Goal: Task Accomplishment & Management: Manage account settings

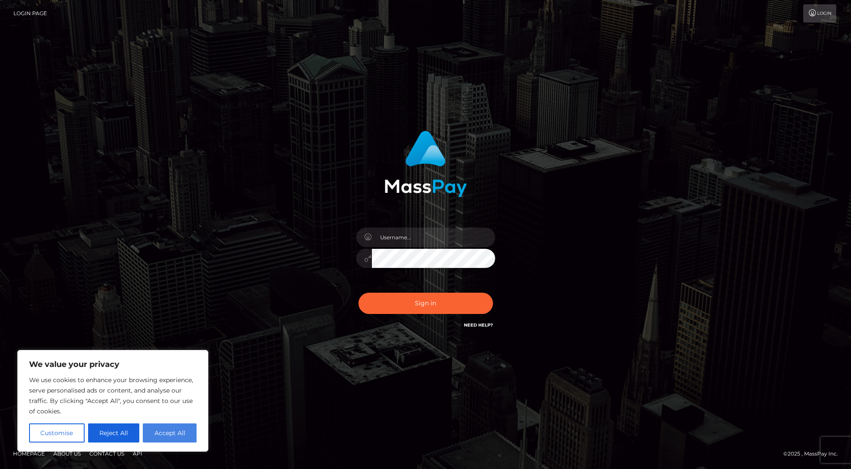
click at [168, 438] on button "Accept All" at bounding box center [170, 432] width 54 height 19
checkbox input "true"
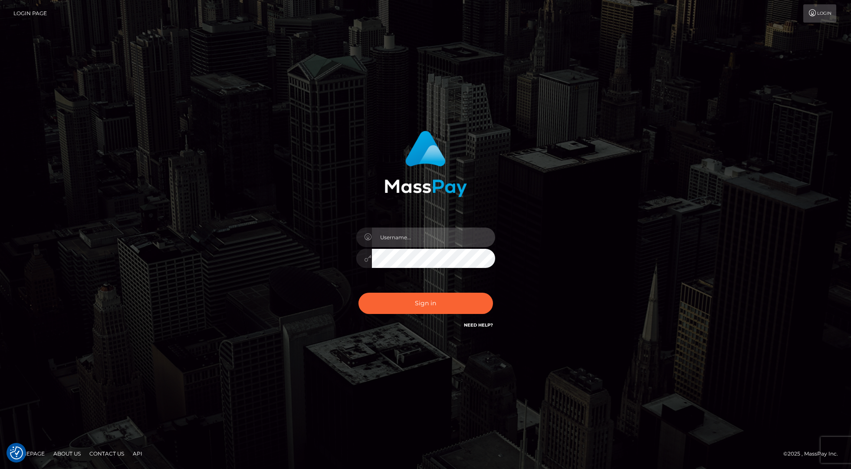
click at [388, 243] on input "text" at bounding box center [433, 238] width 123 height 20
click at [0, 469] on com-1password-button at bounding box center [0, 469] width 0 height 0
click at [396, 240] on input "text" at bounding box center [433, 238] width 123 height 20
click at [415, 247] on div at bounding box center [426, 254] width 152 height 66
click at [406, 241] on input "text" at bounding box center [433, 238] width 123 height 20
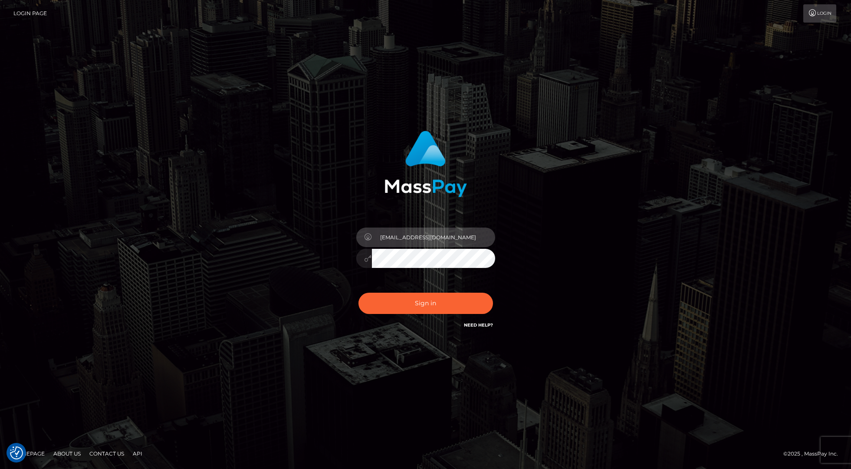
type input "cam@bellotalabs.com"
click at [349, 262] on div "cam@bellotalabs.com Sign in" at bounding box center [426, 230] width 228 height 212
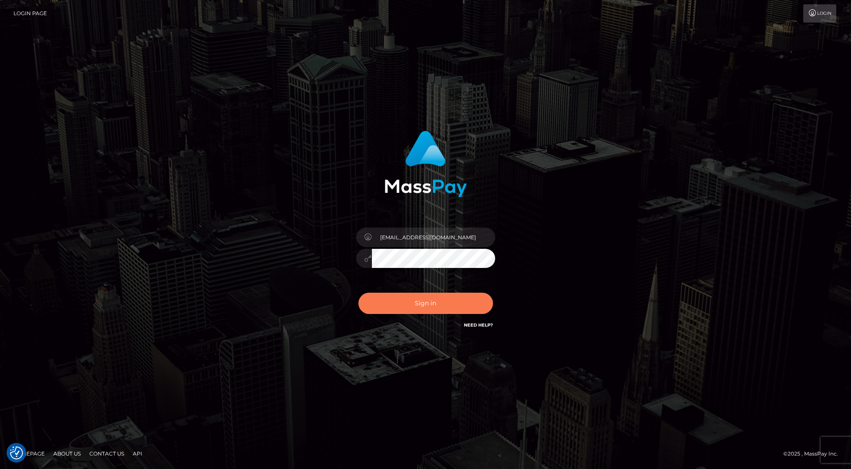
click at [384, 300] on button "Sign in" at bounding box center [426, 303] width 135 height 21
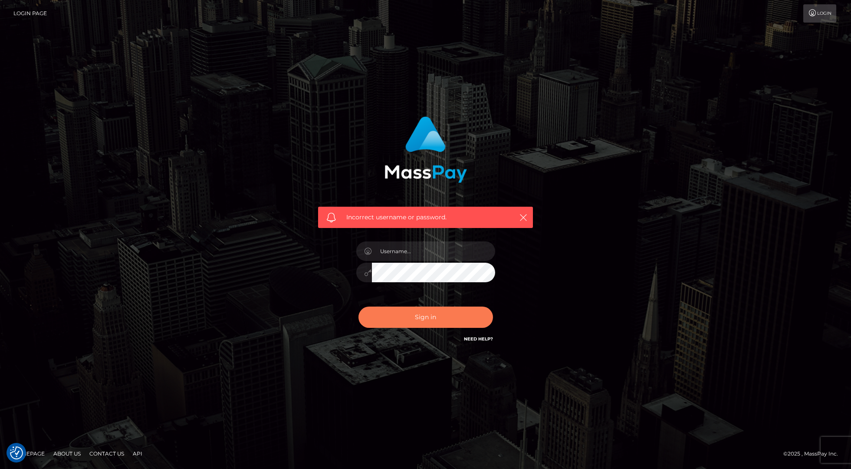
click at [389, 319] on button "Sign in" at bounding box center [426, 317] width 135 height 21
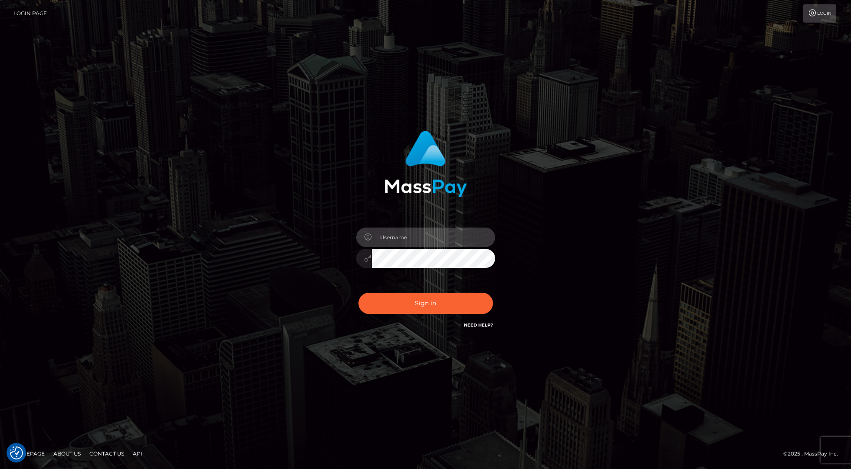
click at [402, 239] on input "text" at bounding box center [433, 238] width 123 height 20
type input "cam@bellotalabs.com"
click at [300, 252] on div "cam@bellotalabs.com Sign in" at bounding box center [425, 234] width 495 height 221
click at [388, 303] on button "Sign in" at bounding box center [426, 303] width 135 height 21
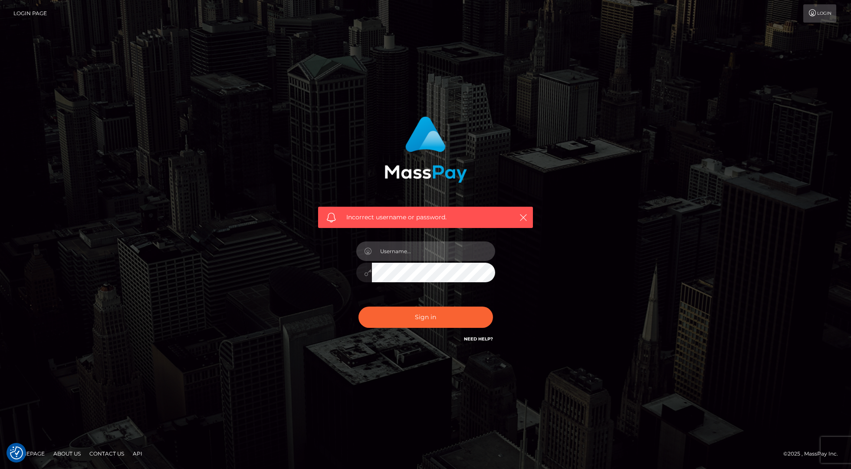
click at [396, 253] on input "text" at bounding box center [433, 251] width 123 height 20
click at [467, 340] on link "Need Help?" at bounding box center [478, 339] width 29 height 6
click at [393, 252] on input "text" at bounding box center [433, 251] width 123 height 20
type input "c"
click at [390, 251] on input "4806207616" at bounding box center [433, 251] width 123 height 20
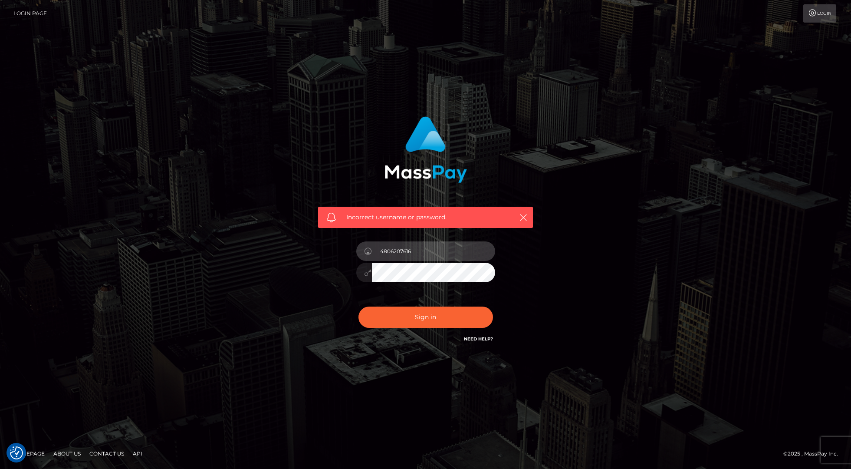
click at [390, 251] on input "4806207616" at bounding box center [433, 251] width 123 height 20
click at [393, 254] on input "Cameron Beaulieu" at bounding box center [433, 251] width 123 height 20
click at [393, 254] on input "Cameron C" at bounding box center [433, 251] width 123 height 20
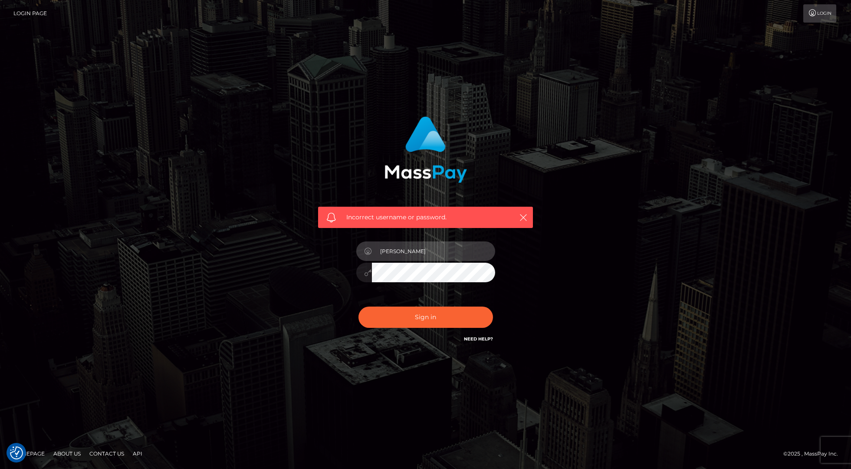
click at [393, 254] on input "Cameron C" at bounding box center [433, 251] width 123 height 20
type input "Cam Beaulieu"
click at [276, 257] on div "Incorrect username or password. Cam Beaulieu" at bounding box center [425, 235] width 495 height 250
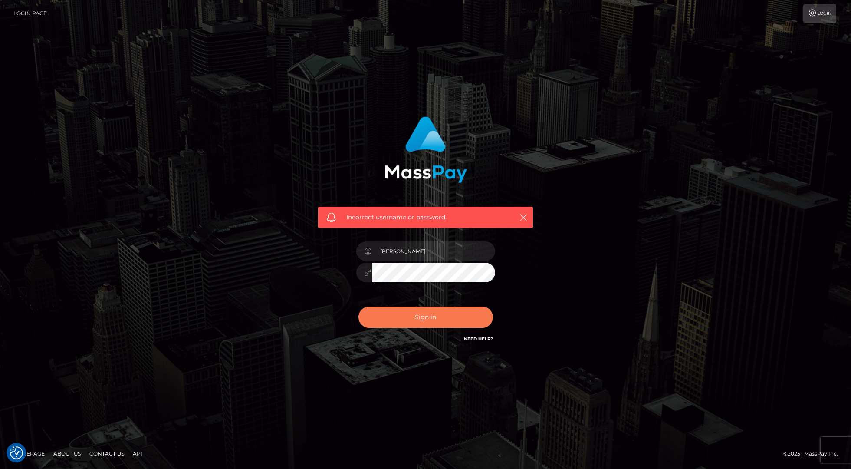
click at [379, 313] on button "Sign in" at bounding box center [426, 317] width 135 height 21
click at [819, 13] on link "Login" at bounding box center [820, 13] width 33 height 18
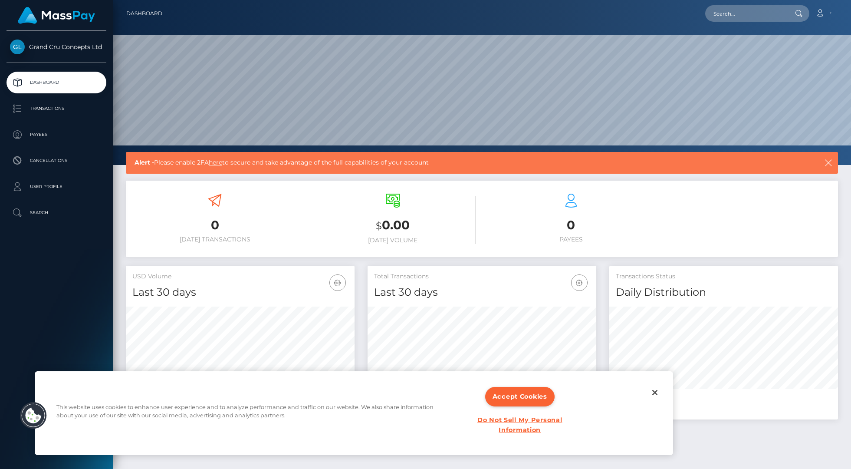
scroll to position [154, 229]
click at [533, 389] on button "Accept Cookies" at bounding box center [519, 397] width 69 height 20
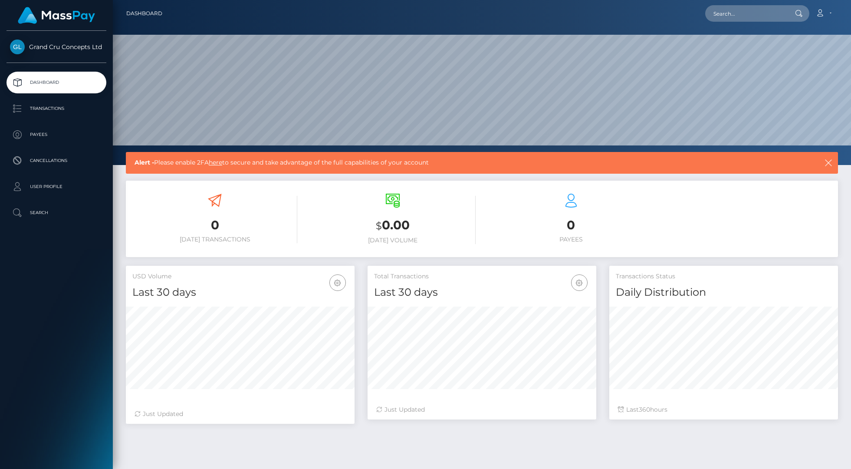
click at [218, 163] on link "here" at bounding box center [215, 162] width 13 height 8
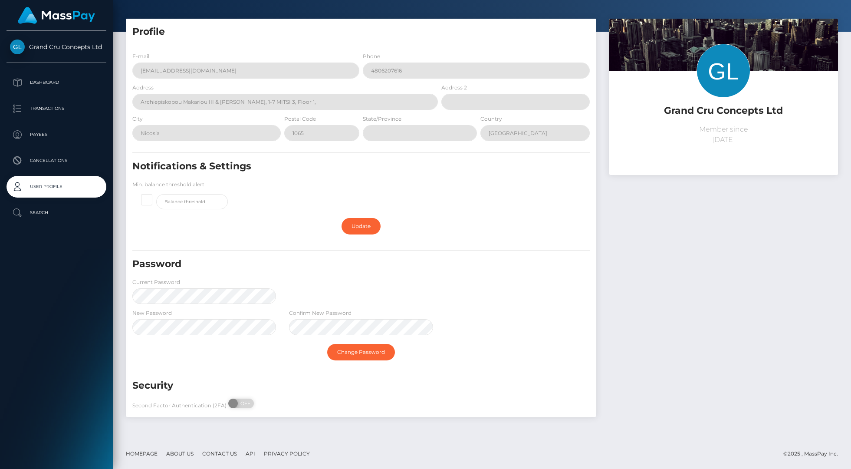
scroll to position [11, 0]
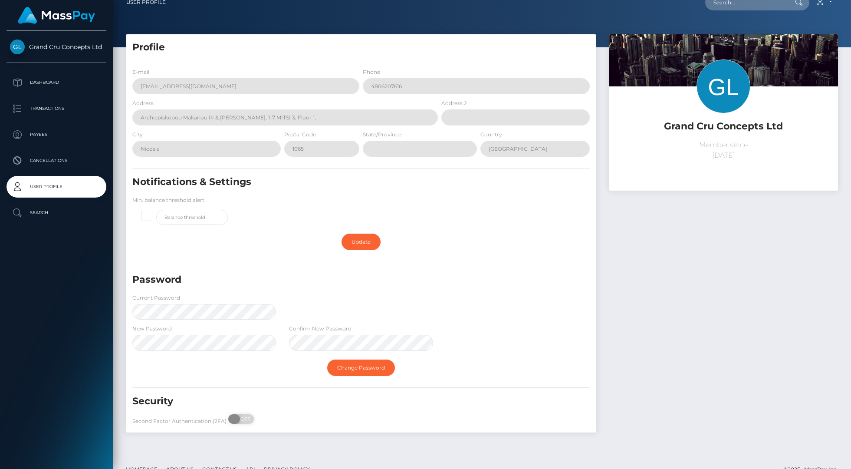
click at [242, 421] on span "OFF" at bounding box center [244, 419] width 22 height 10
checkbox input "true"
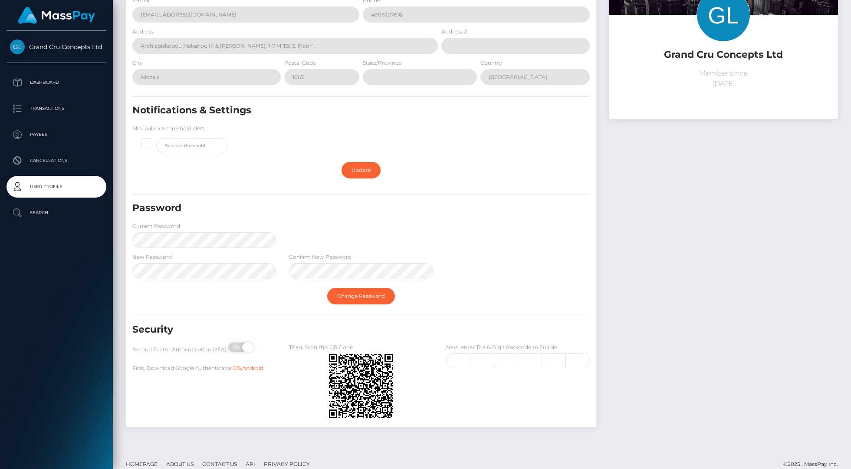
scroll to position [87, 0]
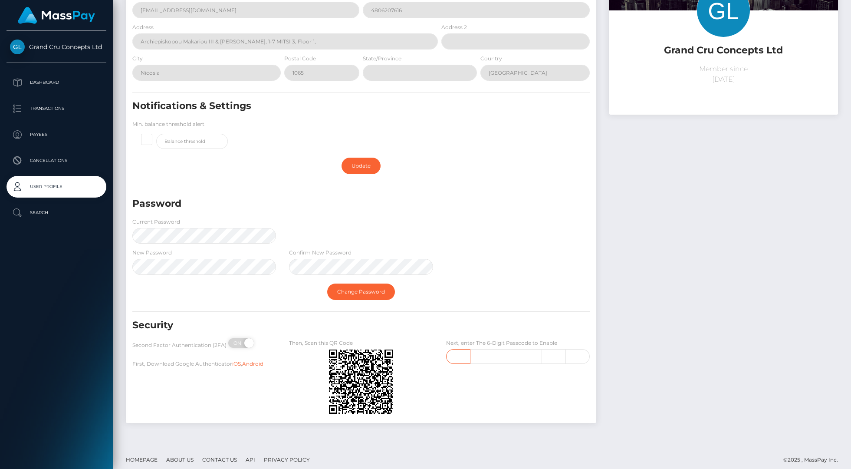
click at [463, 356] on input "text" at bounding box center [458, 356] width 24 height 15
click at [460, 360] on input "text" at bounding box center [458, 356] width 24 height 15
click at [455, 358] on input "text" at bounding box center [458, 356] width 24 height 15
type input "7"
type input "3"
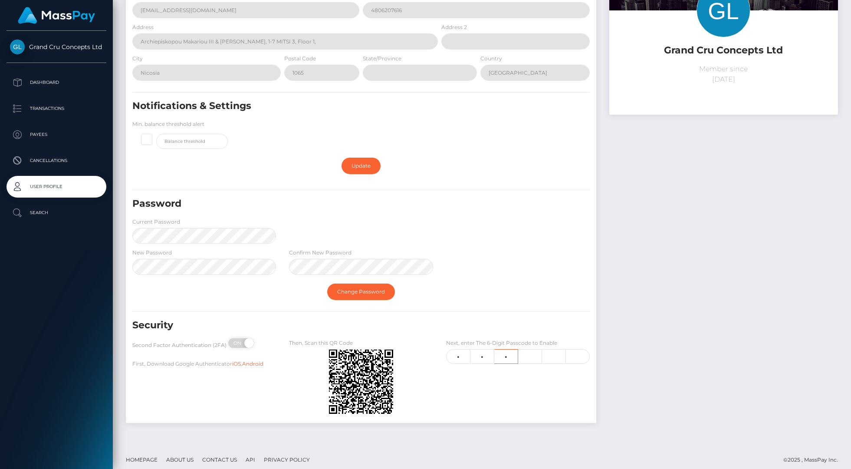
type input "3"
type input "6"
type input "2"
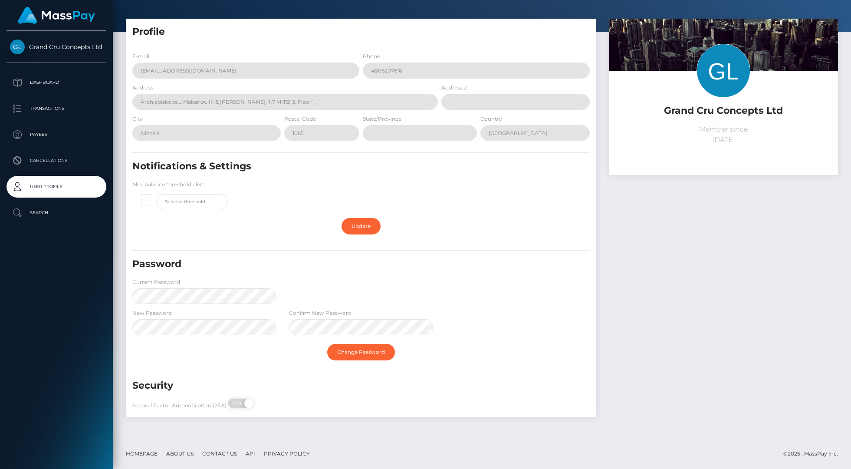
scroll to position [0, 0]
